Goal: Information Seeking & Learning: Learn about a topic

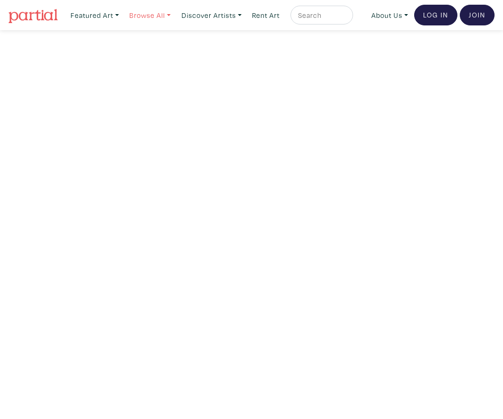
click at [168, 14] on link "Browse All" at bounding box center [150, 15] width 50 height 19
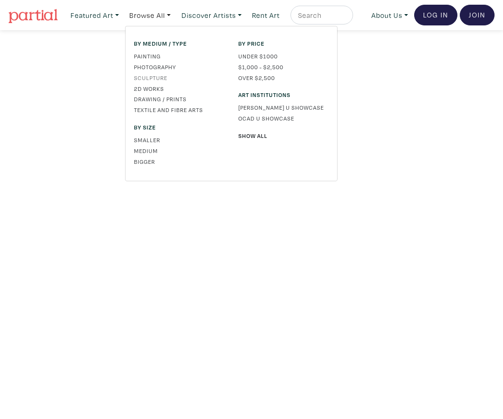
click at [159, 75] on link "Sculpture" at bounding box center [179, 77] width 90 height 8
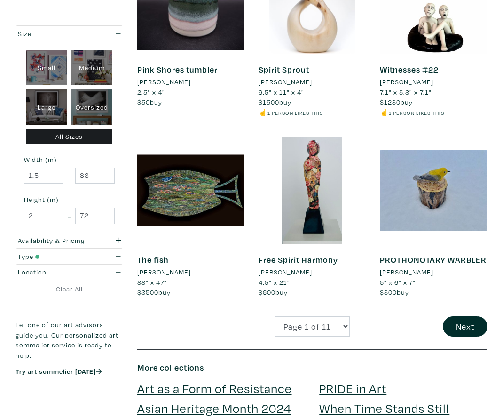
scroll to position [1440, 0]
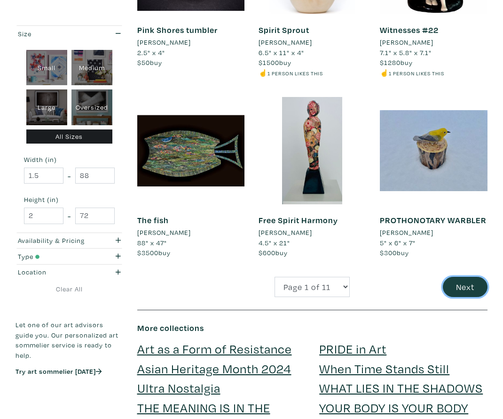
click at [463, 291] on button "Next" at bounding box center [465, 287] width 45 height 20
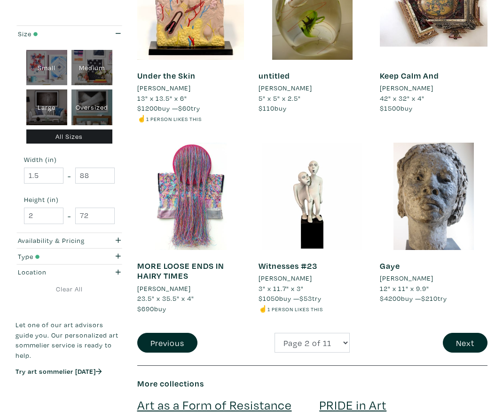
scroll to position [1400, 0]
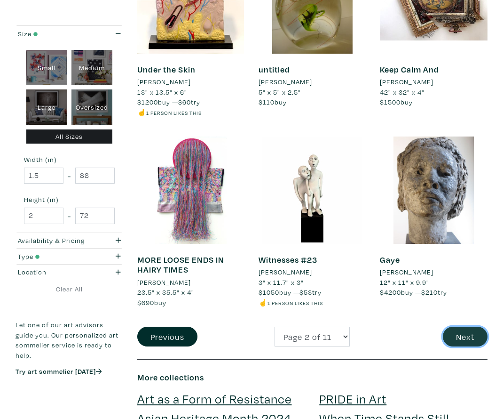
click at [462, 326] on button "Next" at bounding box center [465, 336] width 45 height 20
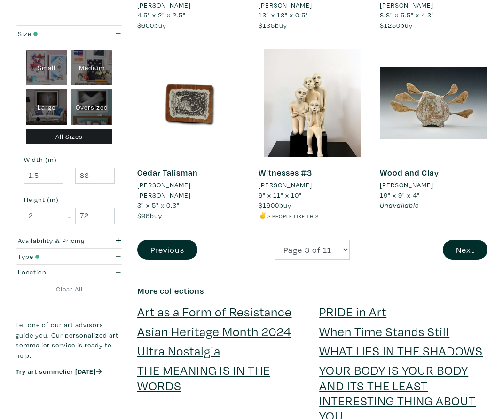
scroll to position [1459, 0]
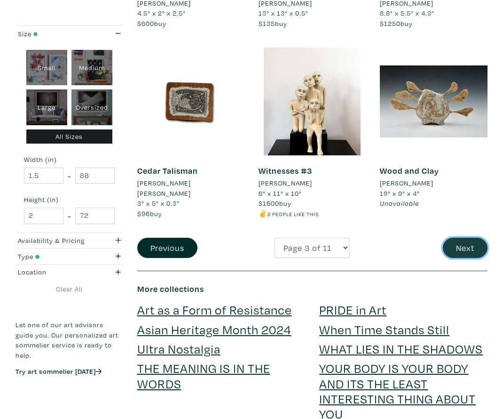
click at [472, 241] on button "Next" at bounding box center [465, 247] width 45 height 20
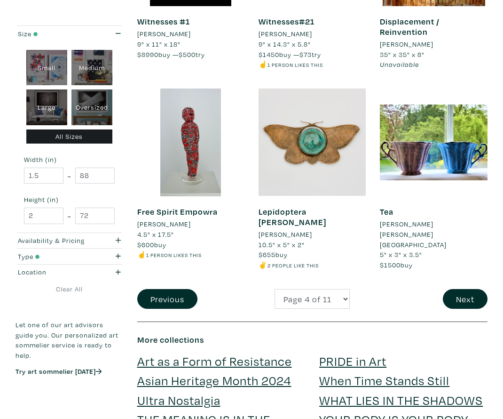
scroll to position [1441, 0]
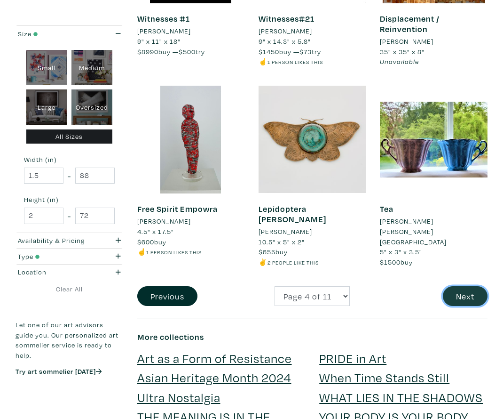
click at [469, 286] on button "Next" at bounding box center [465, 296] width 45 height 20
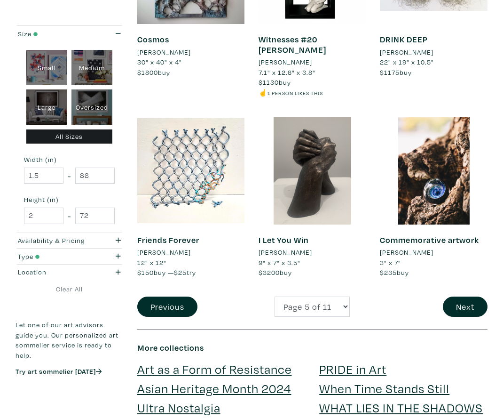
scroll to position [1457, 0]
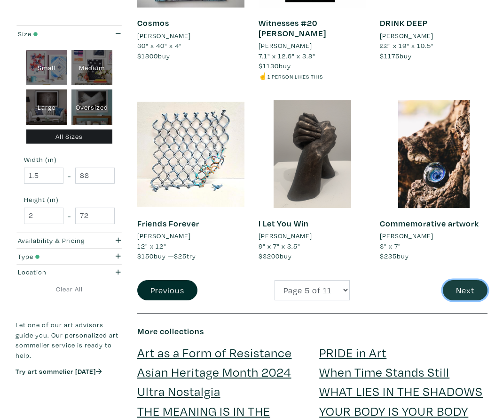
click at [468, 285] on button "Next" at bounding box center [465, 290] width 45 height 20
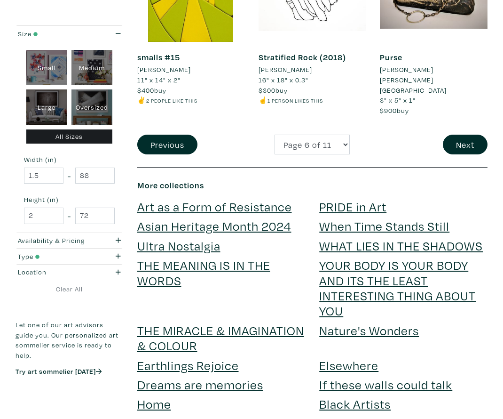
scroll to position [1593, 0]
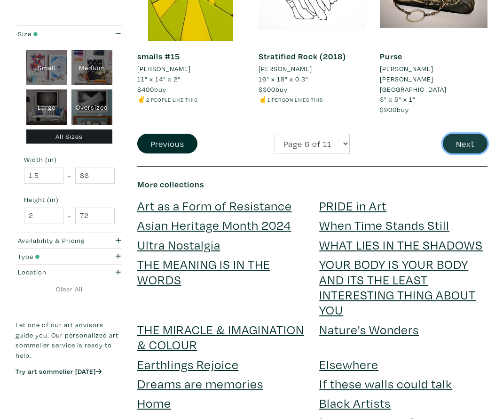
click at [471, 134] on button "Next" at bounding box center [465, 144] width 45 height 20
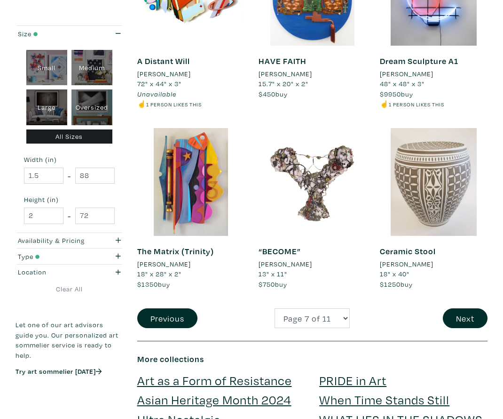
scroll to position [1424, 0]
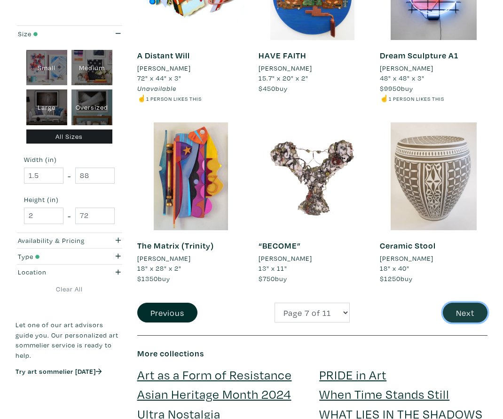
click at [473, 303] on button "Next" at bounding box center [465, 312] width 45 height 20
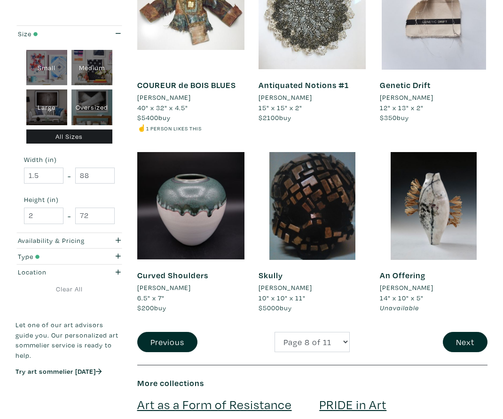
scroll to position [1419, 0]
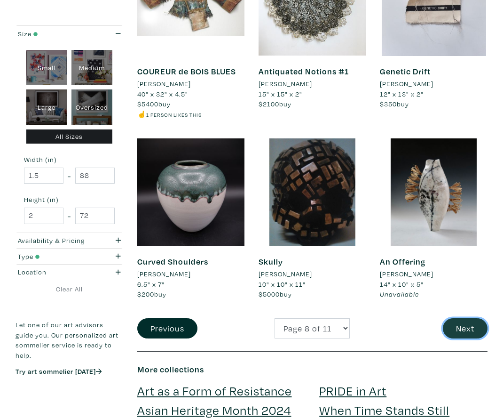
click at [470, 330] on button "Next" at bounding box center [465, 328] width 45 height 20
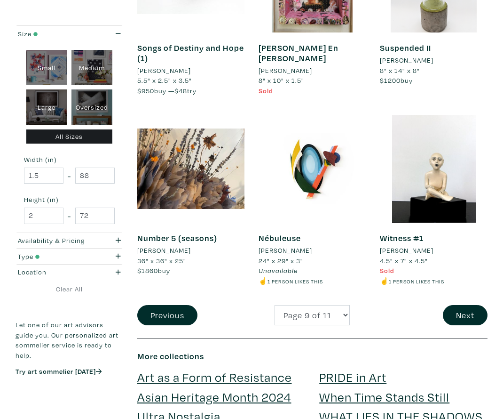
scroll to position [1443, 0]
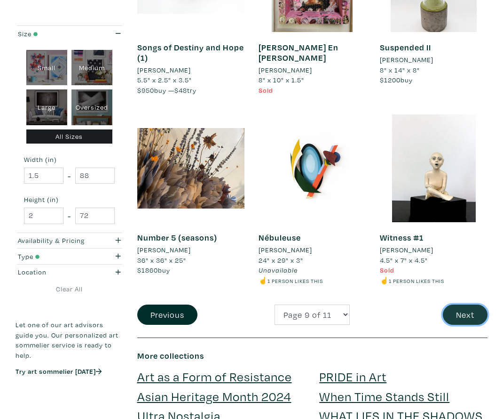
click at [463, 309] on button "Next" at bounding box center [465, 314] width 45 height 20
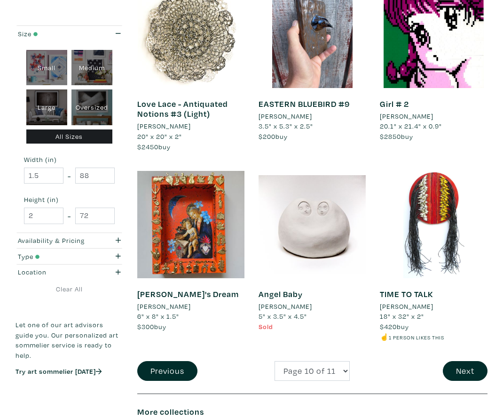
scroll to position [1417, 0]
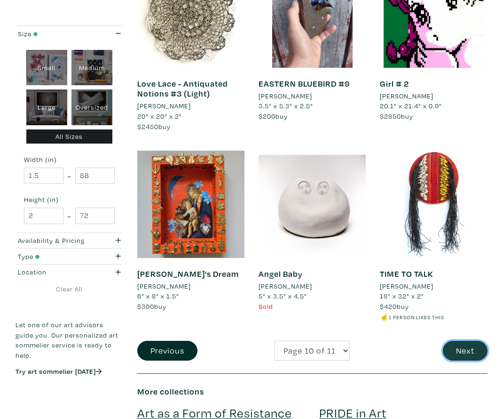
click at [475, 341] on button "Next" at bounding box center [465, 350] width 45 height 20
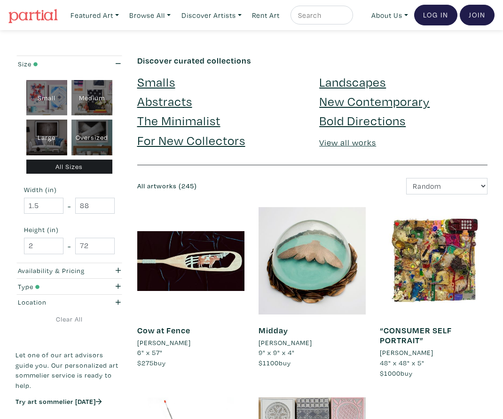
click at [338, 13] on input "text" at bounding box center [320, 15] width 47 height 12
type input "phoenix"
click at [346, 18] on button "submit" at bounding box center [346, 18] width 0 height 0
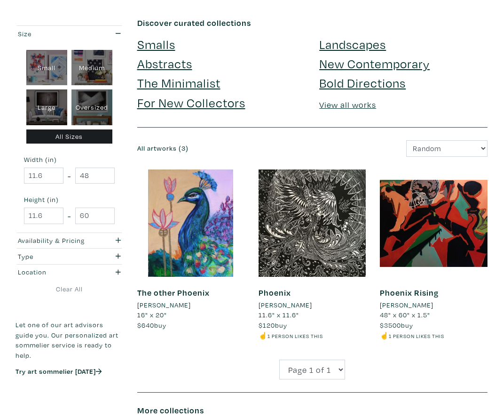
scroll to position [39, 0]
